Goal: Task Accomplishment & Management: Manage account settings

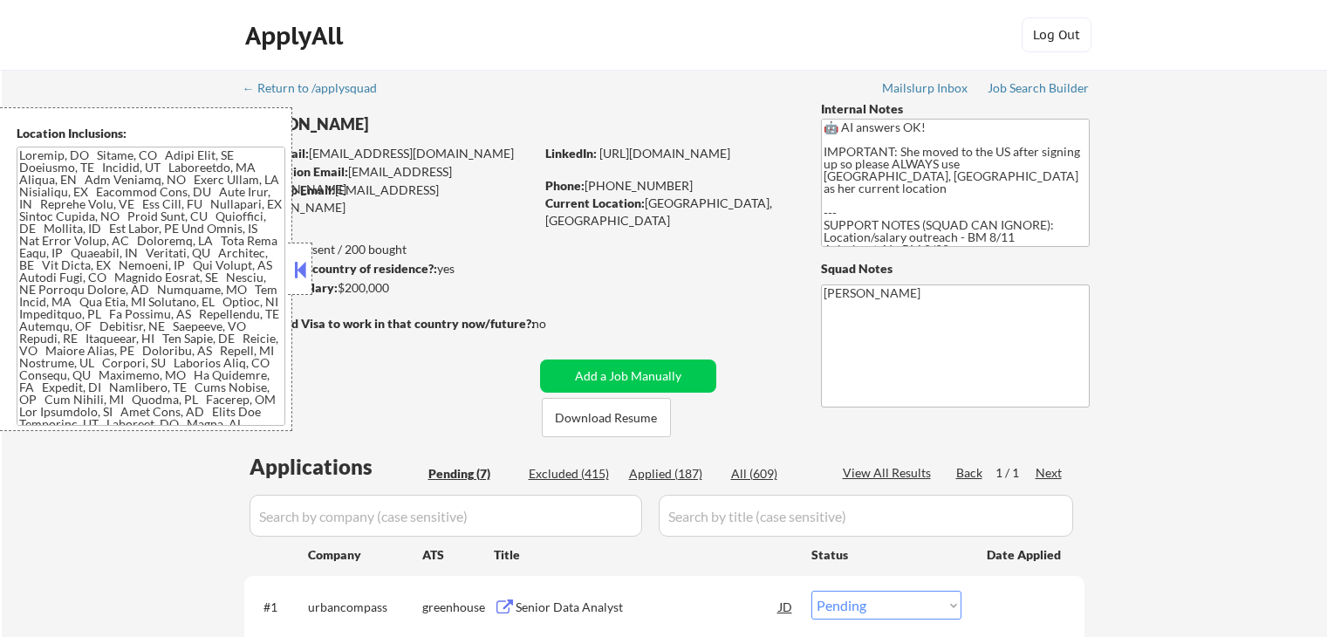
select select ""pending""
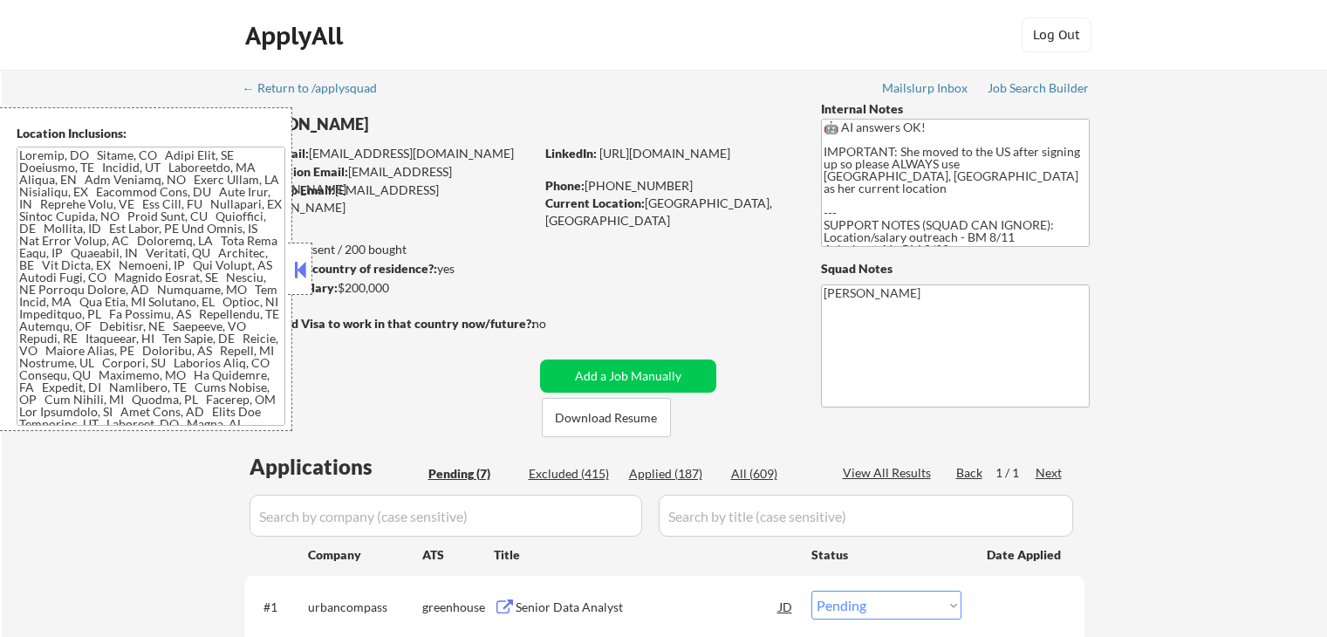
select select ""pending""
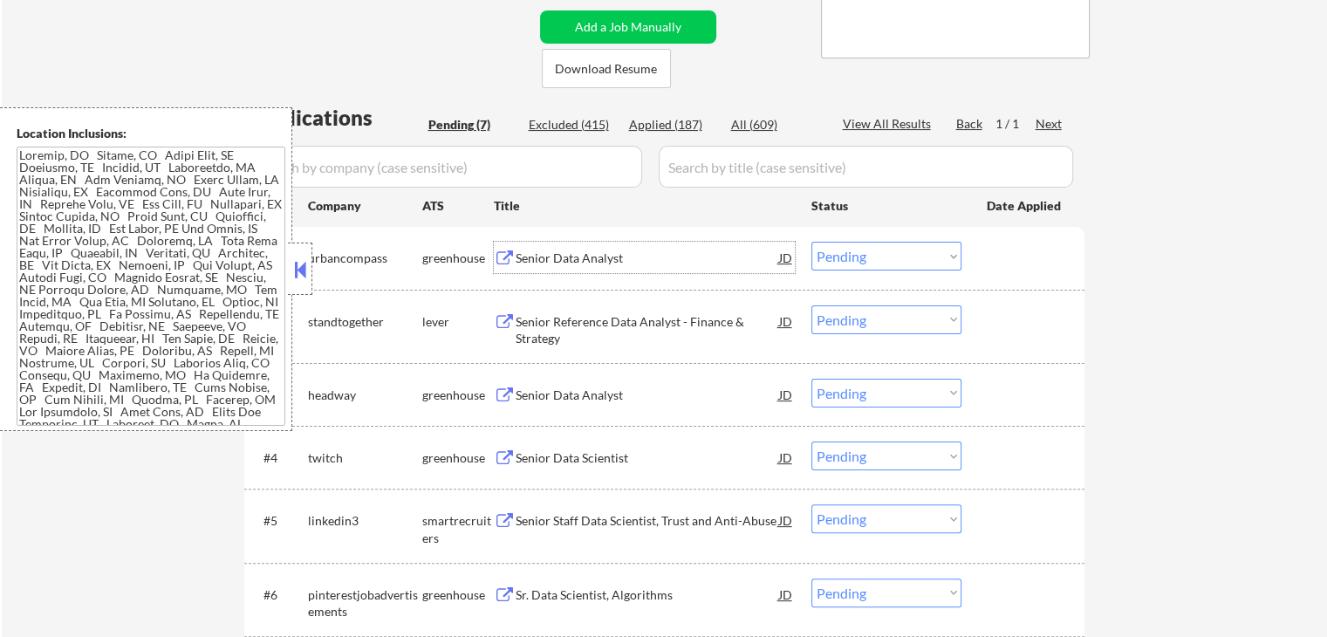
click at [532, 257] on div "Senior Data Analyst" at bounding box center [647, 258] width 263 height 17
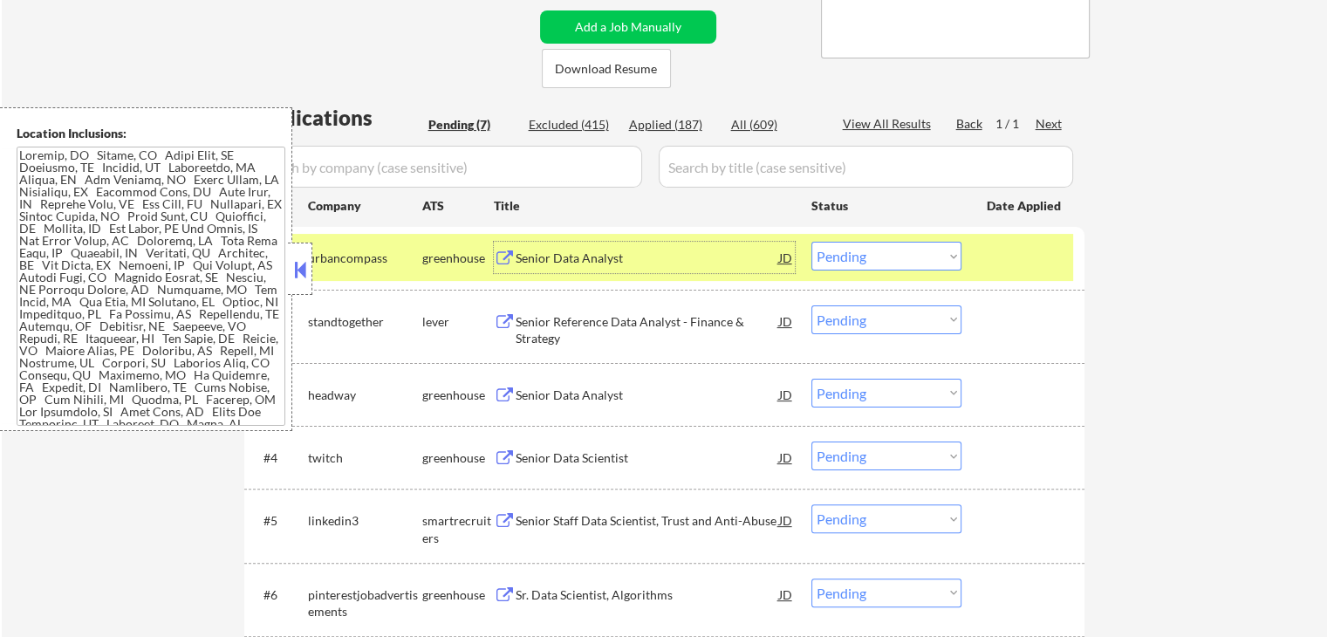
click at [532, 318] on div "Senior Reference Data Analyst - Finance & Strategy" at bounding box center [647, 330] width 263 height 34
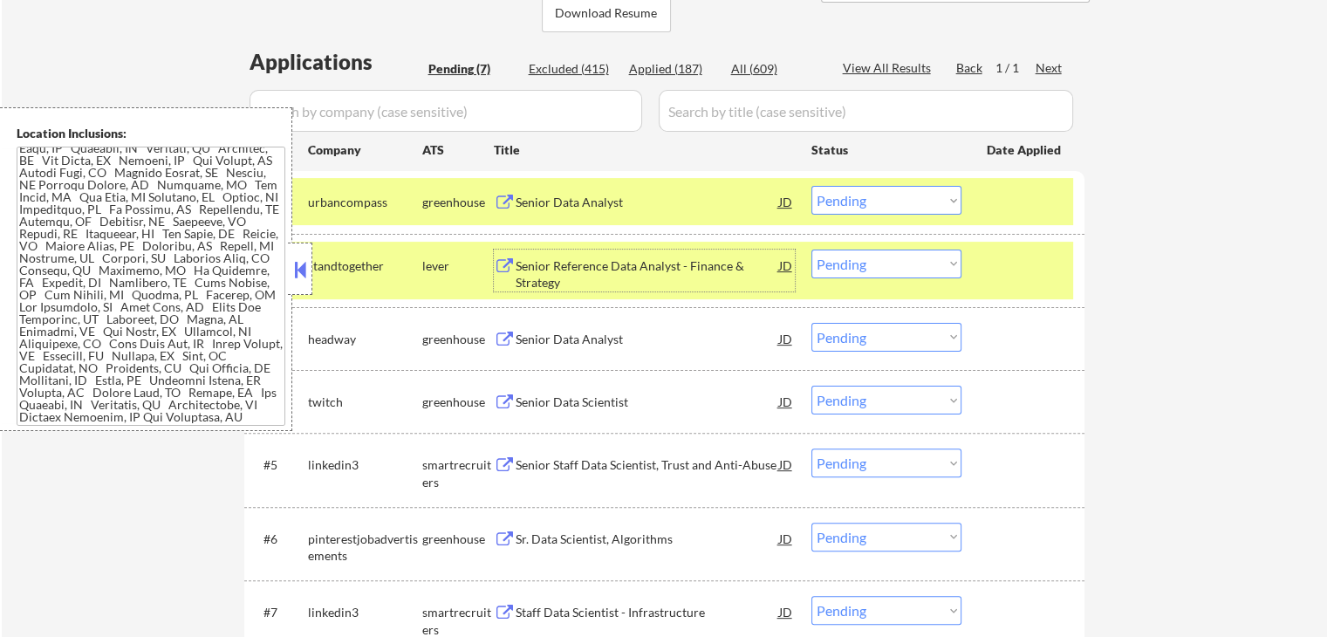
scroll to position [436, 0]
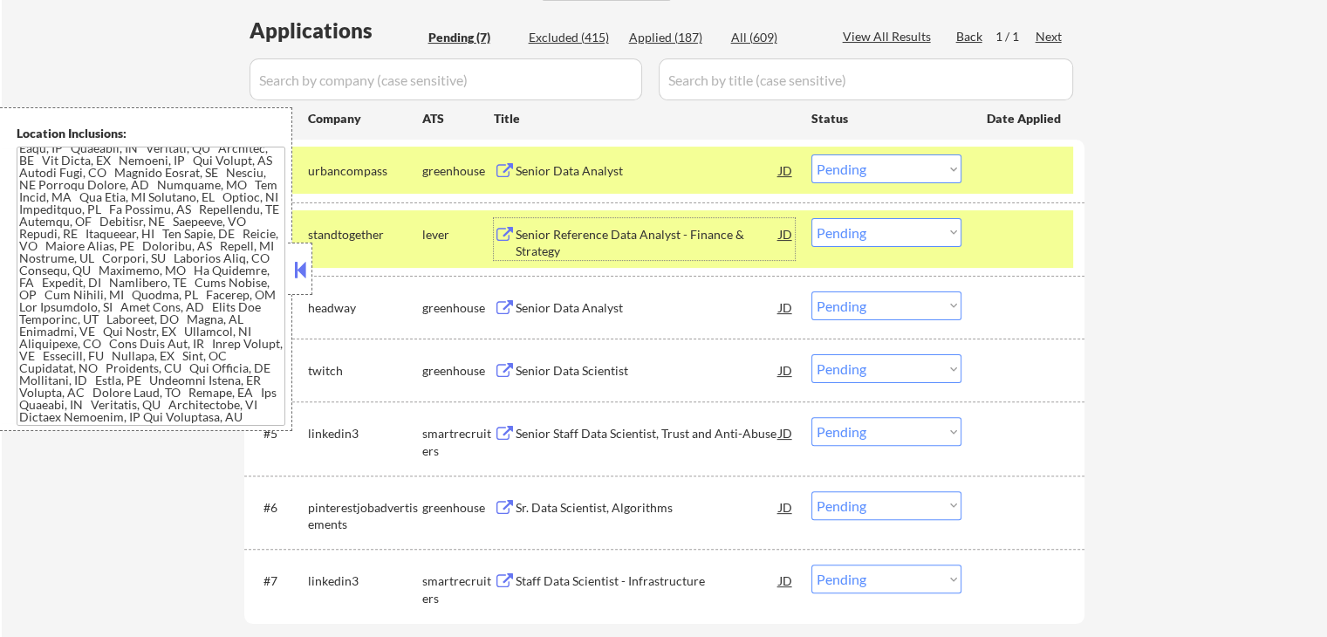
click at [863, 168] on select "Choose an option... Pending Applied Excluded (Questions) Excluded (Expired) Exc…" at bounding box center [886, 168] width 150 height 29
click at [811, 154] on select "Choose an option... Pending Applied Excluded (Questions) Excluded (Expired) Exc…" at bounding box center [886, 168] width 150 height 29
click at [792, 229] on div "JD" at bounding box center [785, 233] width 17 height 31
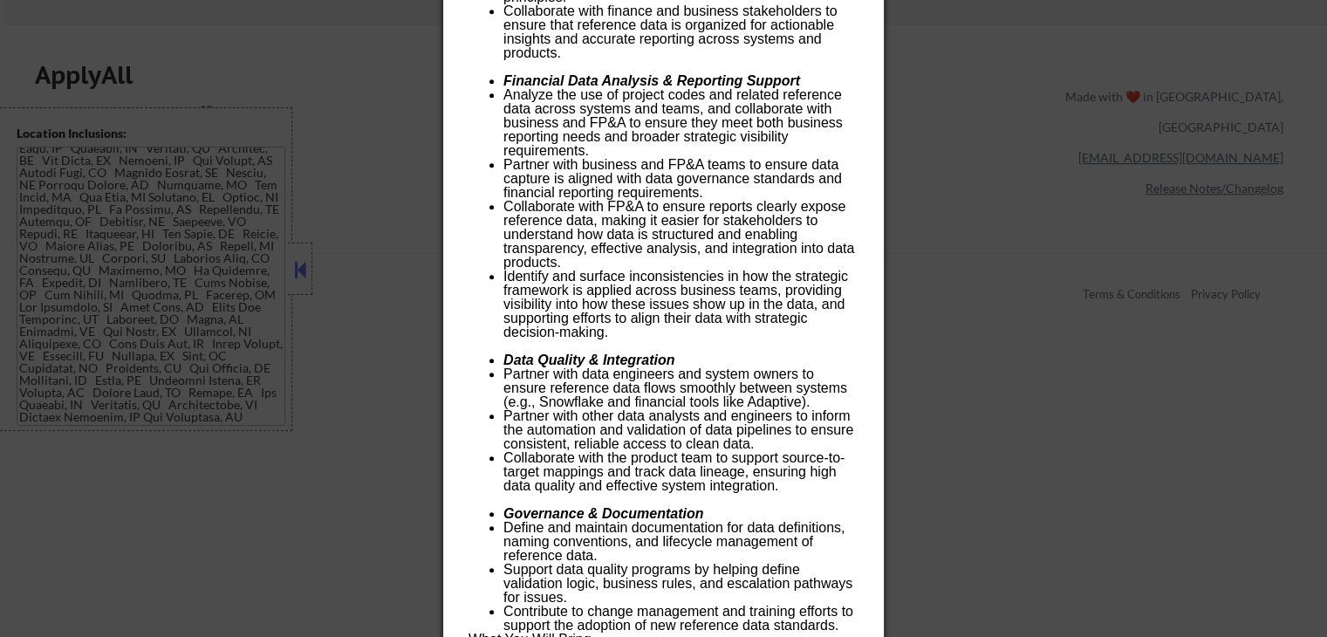
scroll to position [1396, 0]
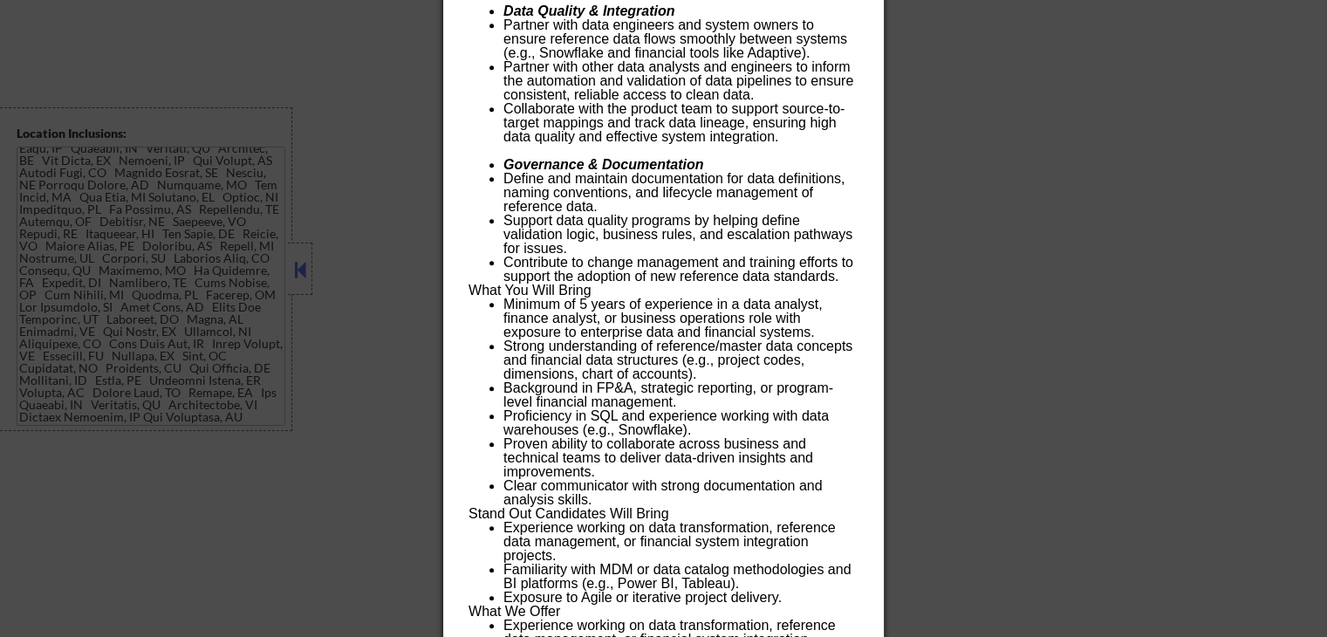
click at [1058, 236] on div at bounding box center [663, 318] width 1327 height 637
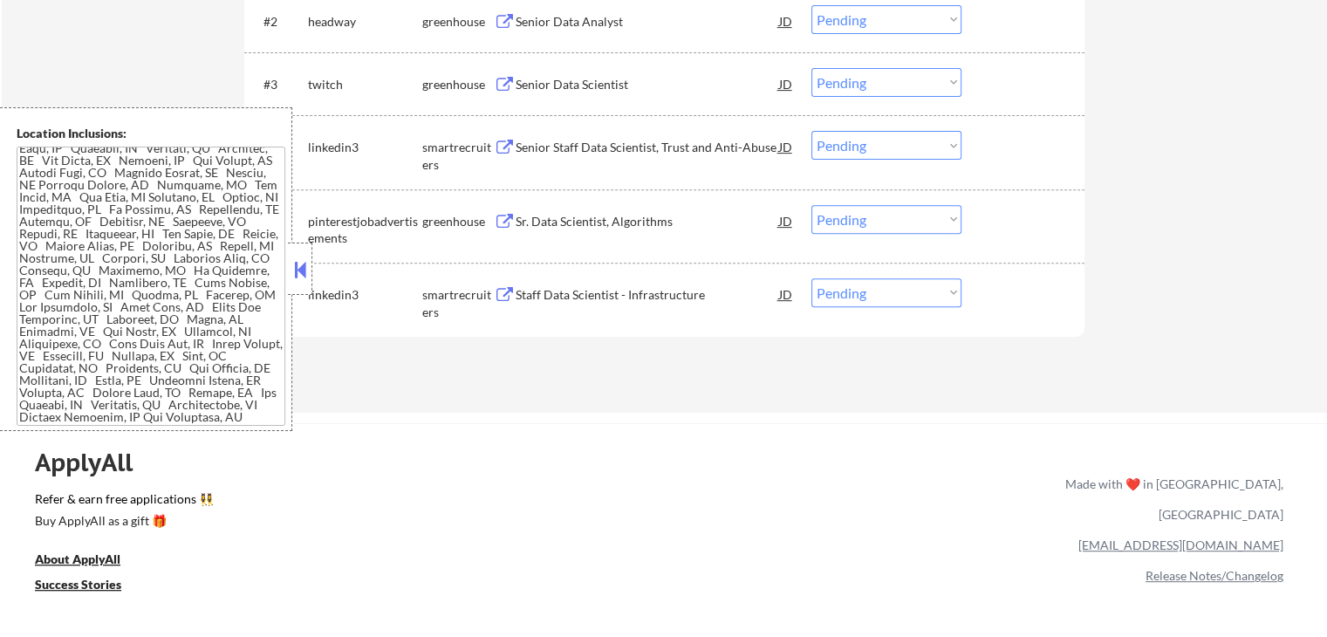
scroll to position [457, 0]
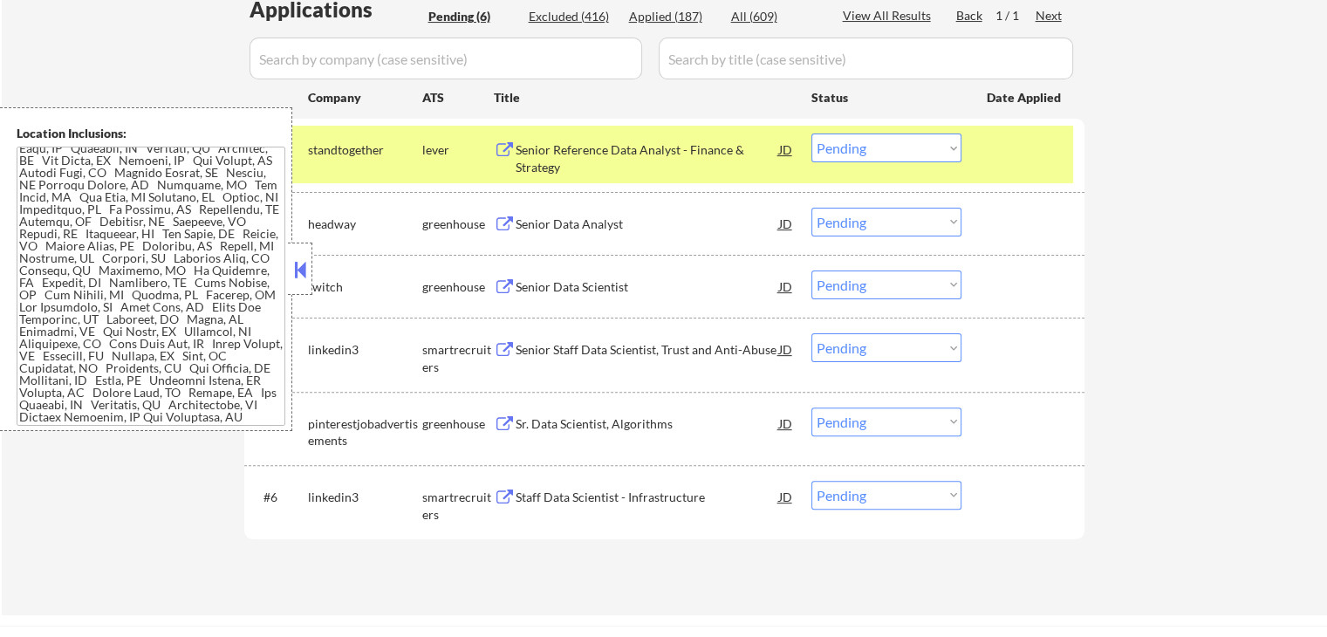
drag, startPoint x: 901, startPoint y: 144, endPoint x: 900, endPoint y: 156, distance: 12.3
click at [901, 144] on select "Choose an option... Pending Applied Excluded (Questions) Excluded (Expired) Exc…" at bounding box center [886, 147] width 150 height 29
click at [811, 133] on select "Choose an option... Pending Applied Excluded (Questions) Excluded (Expired) Exc…" at bounding box center [886, 147] width 150 height 29
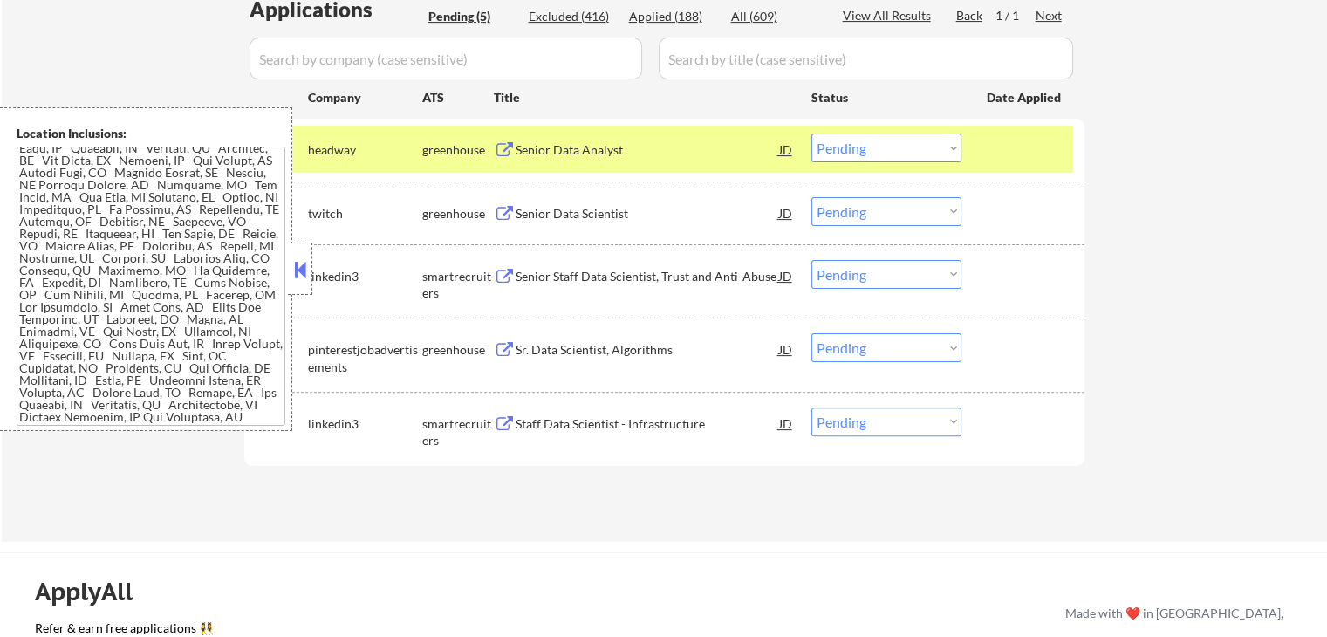
click at [553, 147] on div "Senior Data Analyst" at bounding box center [647, 149] width 263 height 17
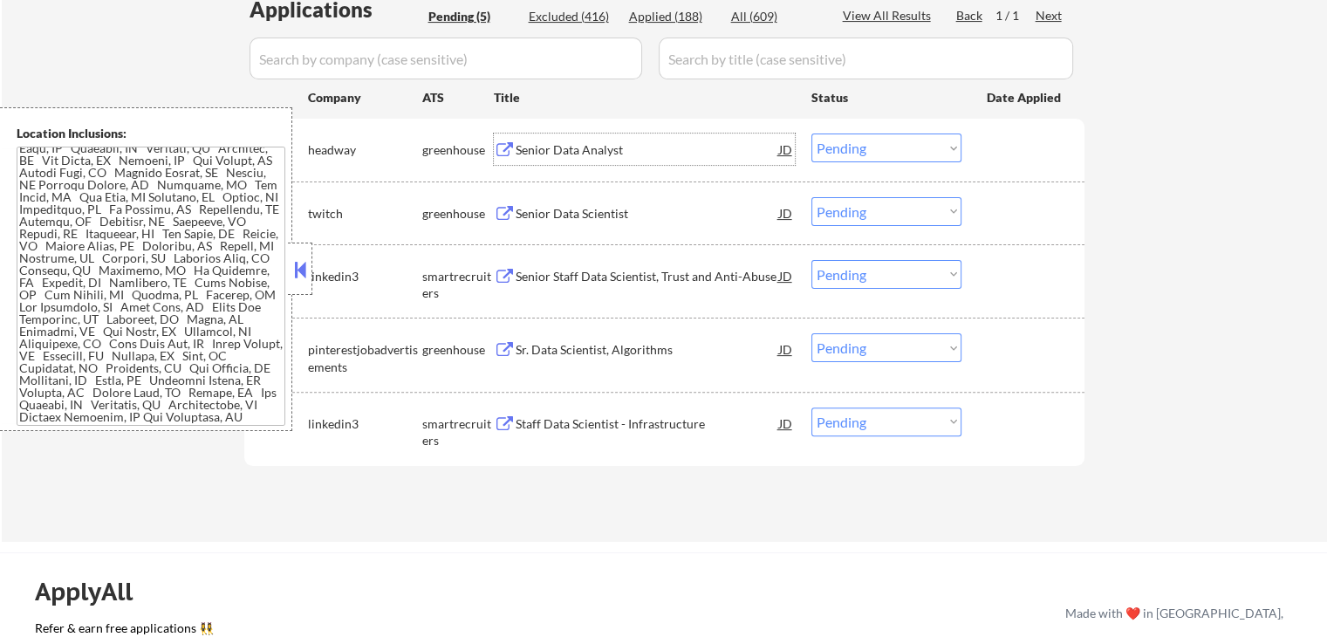
click at [860, 140] on select "Choose an option... Pending Applied Excluded (Questions) Excluded (Expired) Exc…" at bounding box center [886, 147] width 150 height 29
click at [811, 133] on select "Choose an option... Pending Applied Excluded (Questions) Excluded (Expired) Exc…" at bounding box center [886, 147] width 150 height 29
click at [521, 214] on div "Senior Data Scientist" at bounding box center [647, 213] width 263 height 17
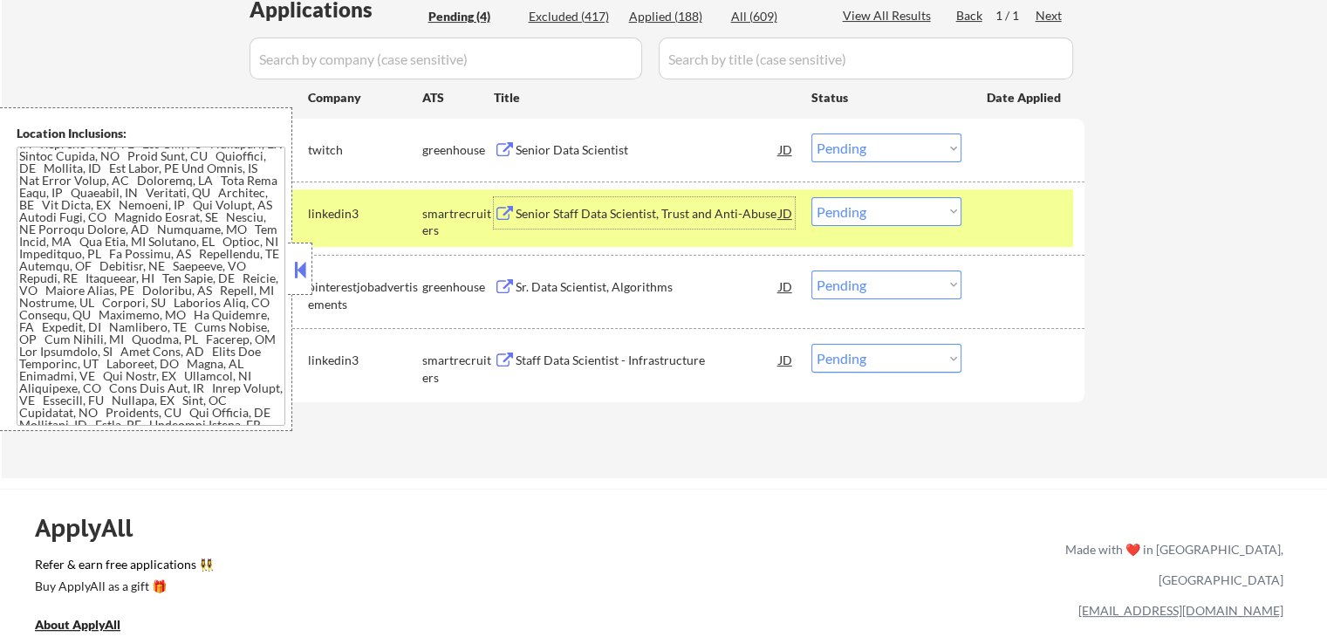
scroll to position [0, 0]
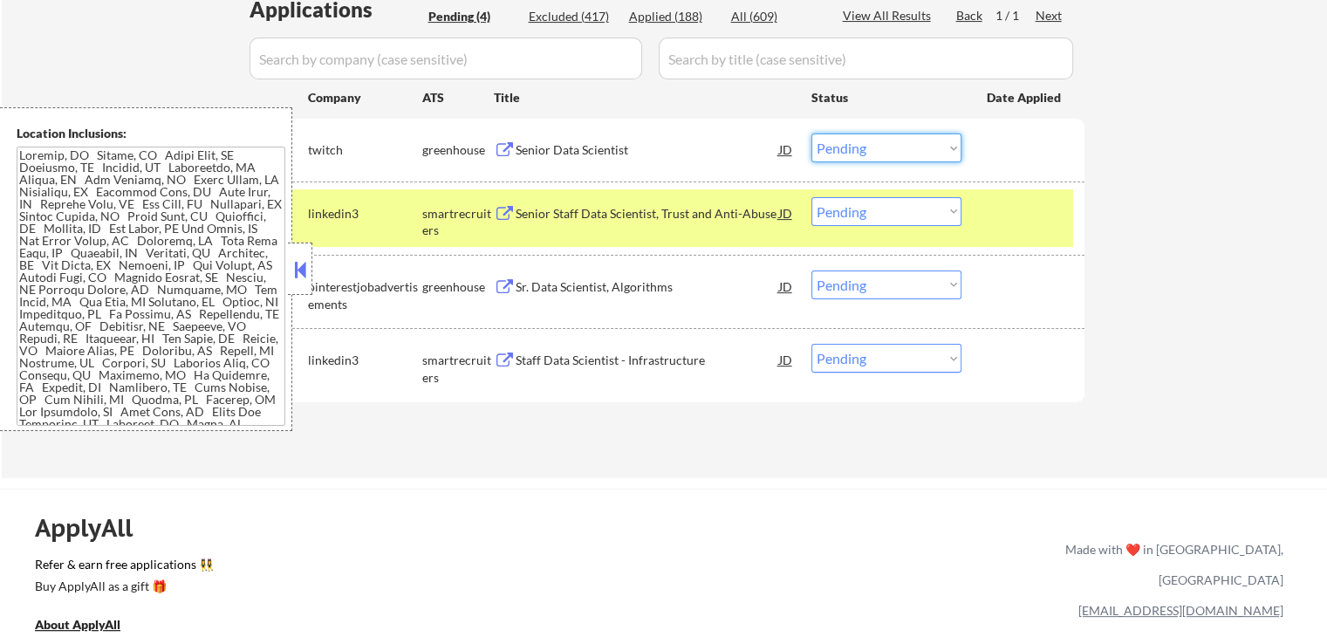
click at [867, 150] on select "Choose an option... Pending Applied Excluded (Questions) Excluded (Expired) Exc…" at bounding box center [886, 147] width 150 height 29
click at [811, 133] on select "Choose an option... Pending Applied Excluded (Questions) Excluded (Expired) Exc…" at bounding box center [886, 147] width 150 height 29
select select ""pending""
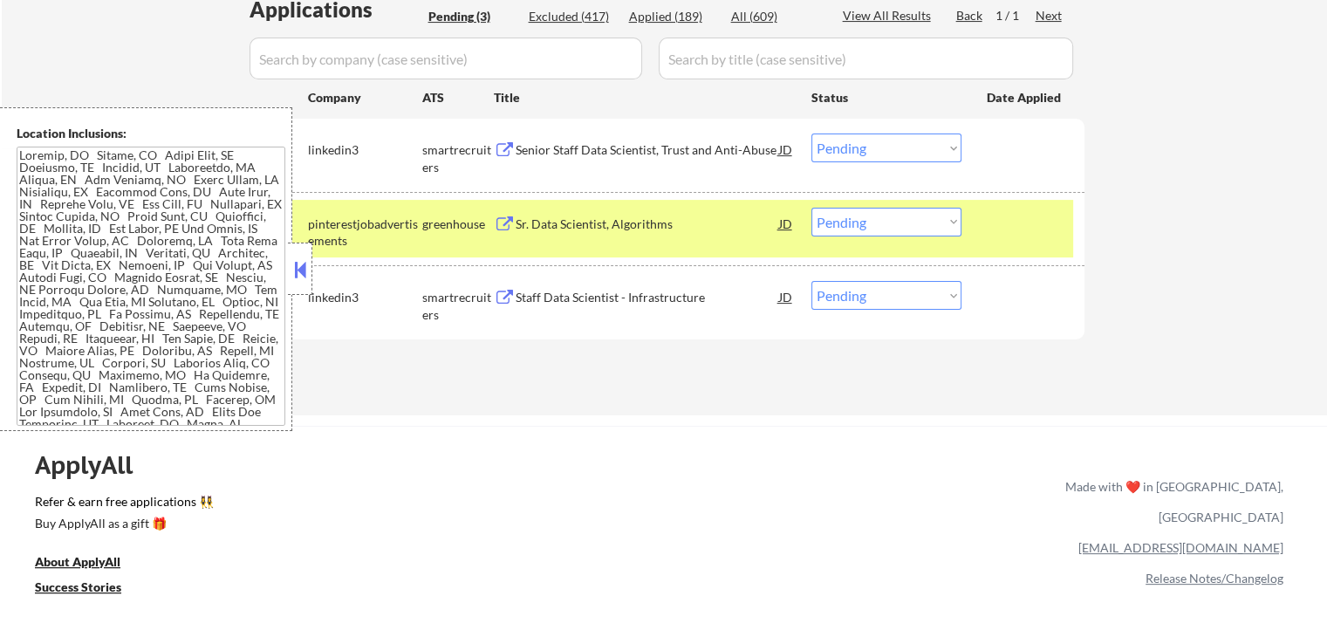
click at [559, 153] on div "Senior Staff Data Scientist, Trust and Anti-Abuse" at bounding box center [647, 149] width 263 height 17
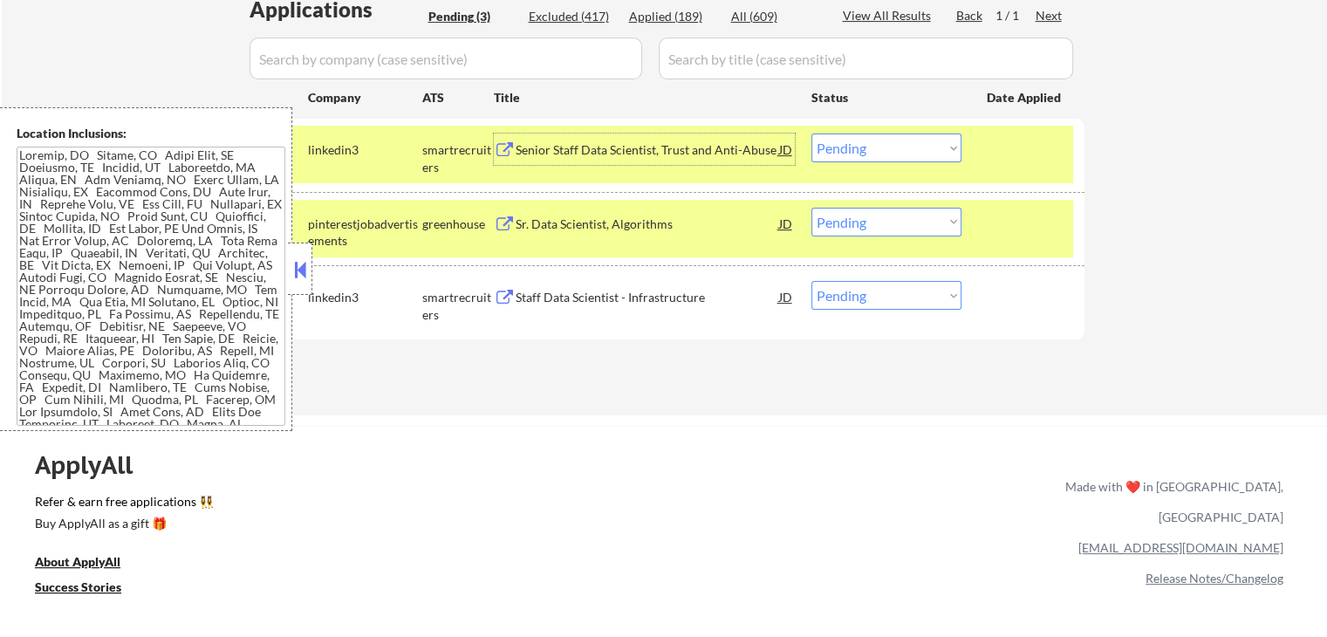
click at [578, 205] on div "#2 pinterestjobadvertisements greenhouse Sr. Data Scientist, Algorithms JD Choo…" at bounding box center [662, 229] width 824 height 58
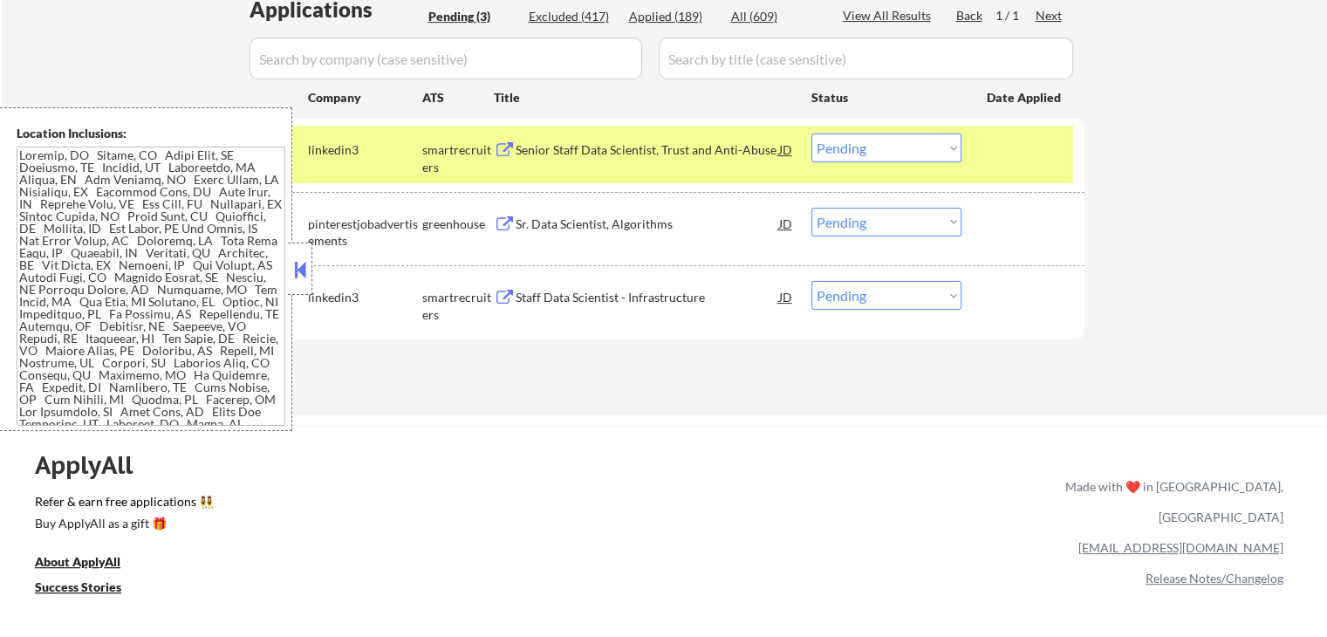
click at [565, 230] on div "Sr. Data Scientist, Algorithms" at bounding box center [647, 223] width 263 height 17
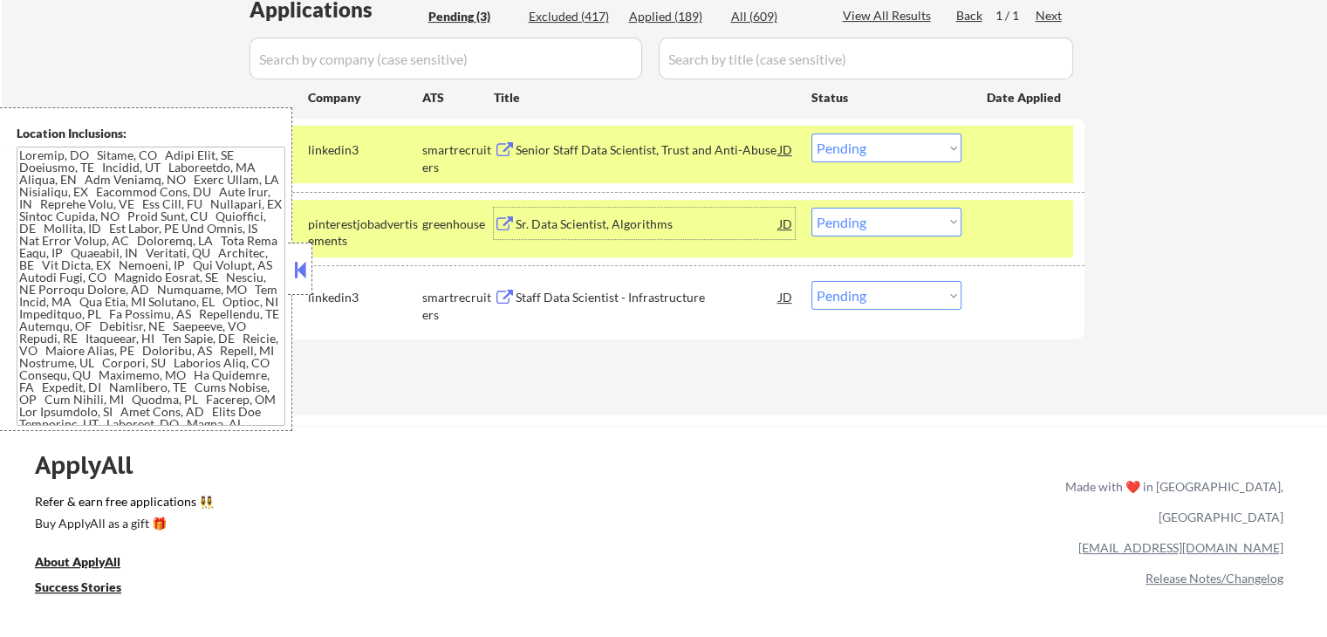
click at [582, 292] on div "Staff Data Scientist - Infrastructure" at bounding box center [647, 297] width 263 height 17
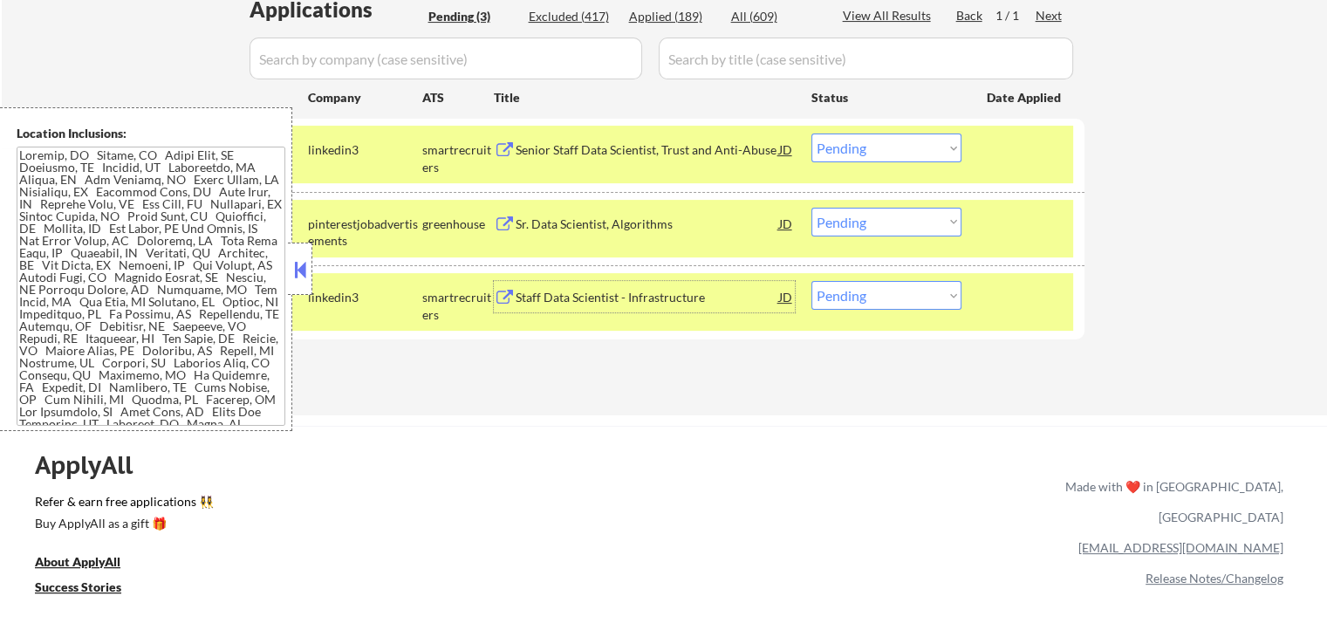
click at [833, 227] on select "Choose an option... Pending Applied Excluded (Questions) Excluded (Expired) Exc…" at bounding box center [886, 222] width 150 height 29
click at [811, 208] on select "Choose an option... Pending Applied Excluded (Questions) Excluded (Expired) Exc…" at bounding box center [886, 222] width 150 height 29
select select ""pending""
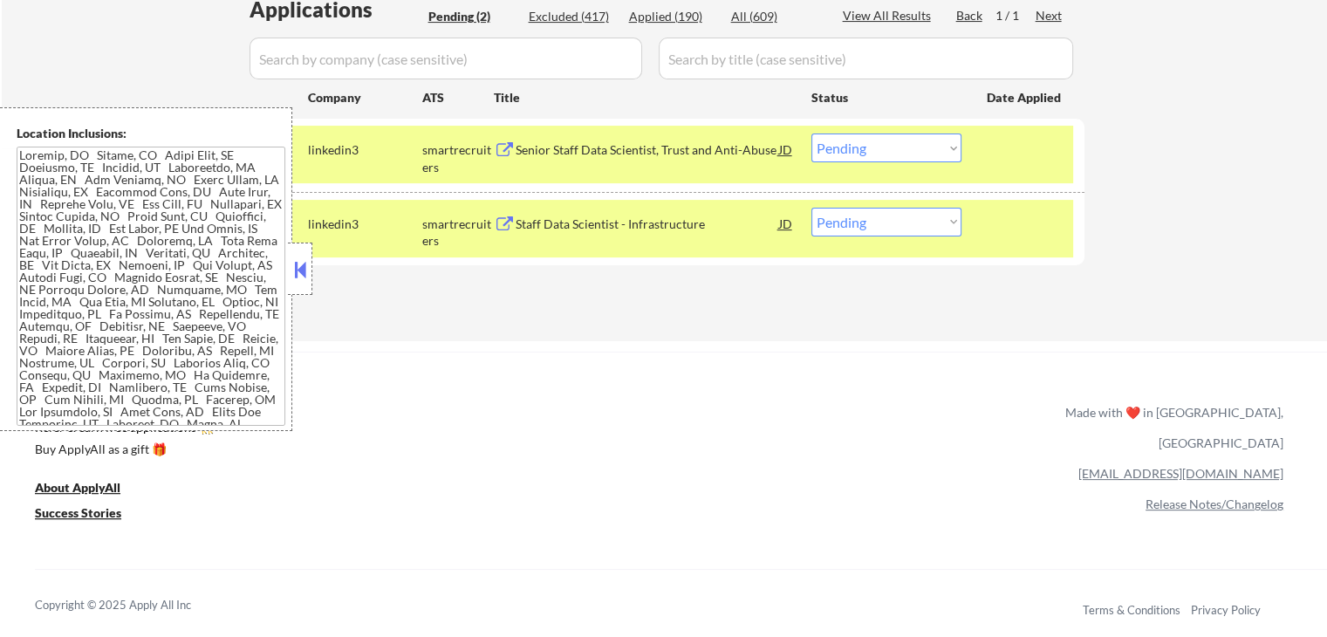
click at [883, 157] on select "Choose an option... Pending Applied Excluded (Questions) Excluded (Expired) Exc…" at bounding box center [886, 147] width 150 height 29
click at [811, 133] on select "Choose an option... Pending Applied Excluded (Questions) Excluded (Expired) Exc…" at bounding box center [886, 147] width 150 height 29
select select ""pending""
